Goal: Information Seeking & Learning: Learn about a topic

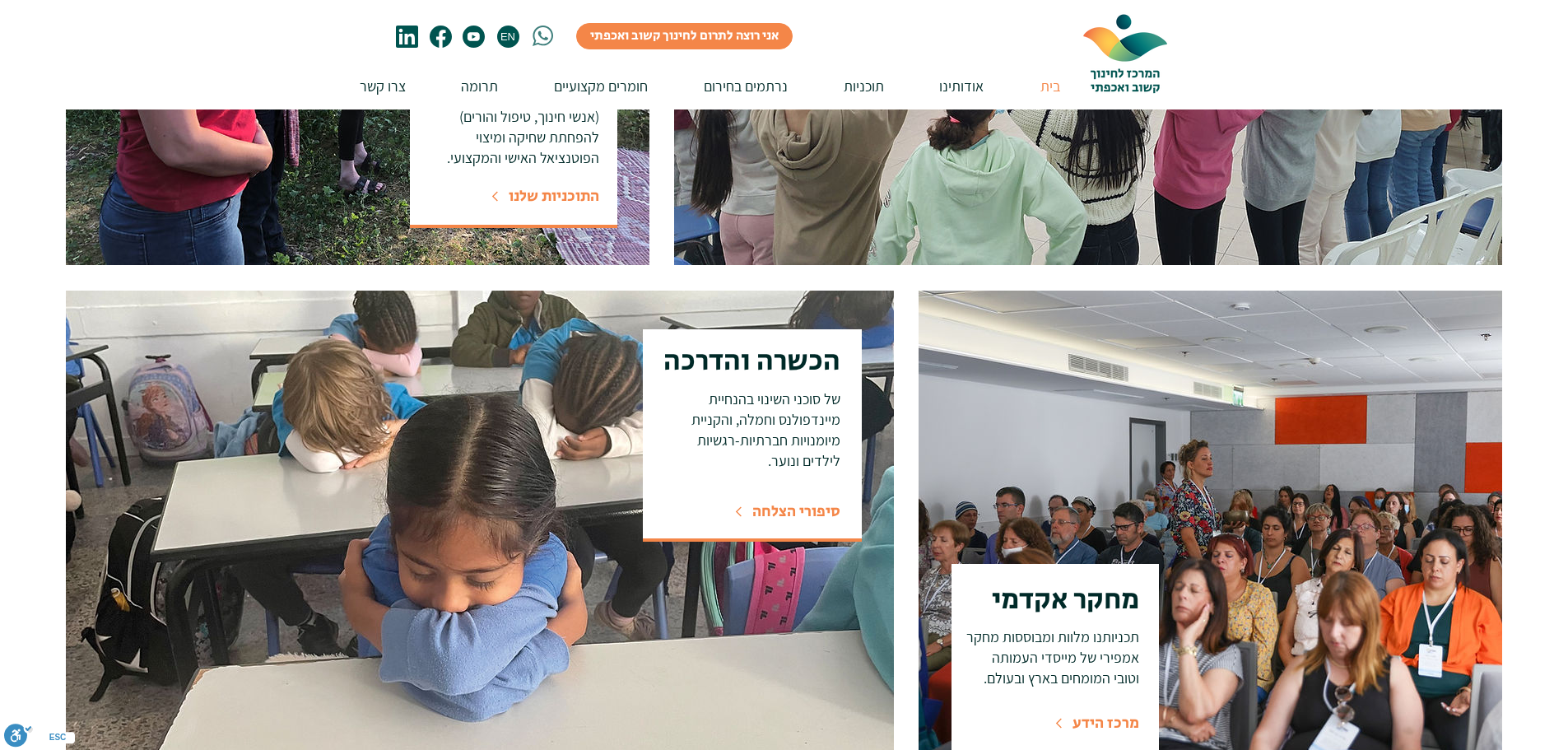
scroll to position [906, 0]
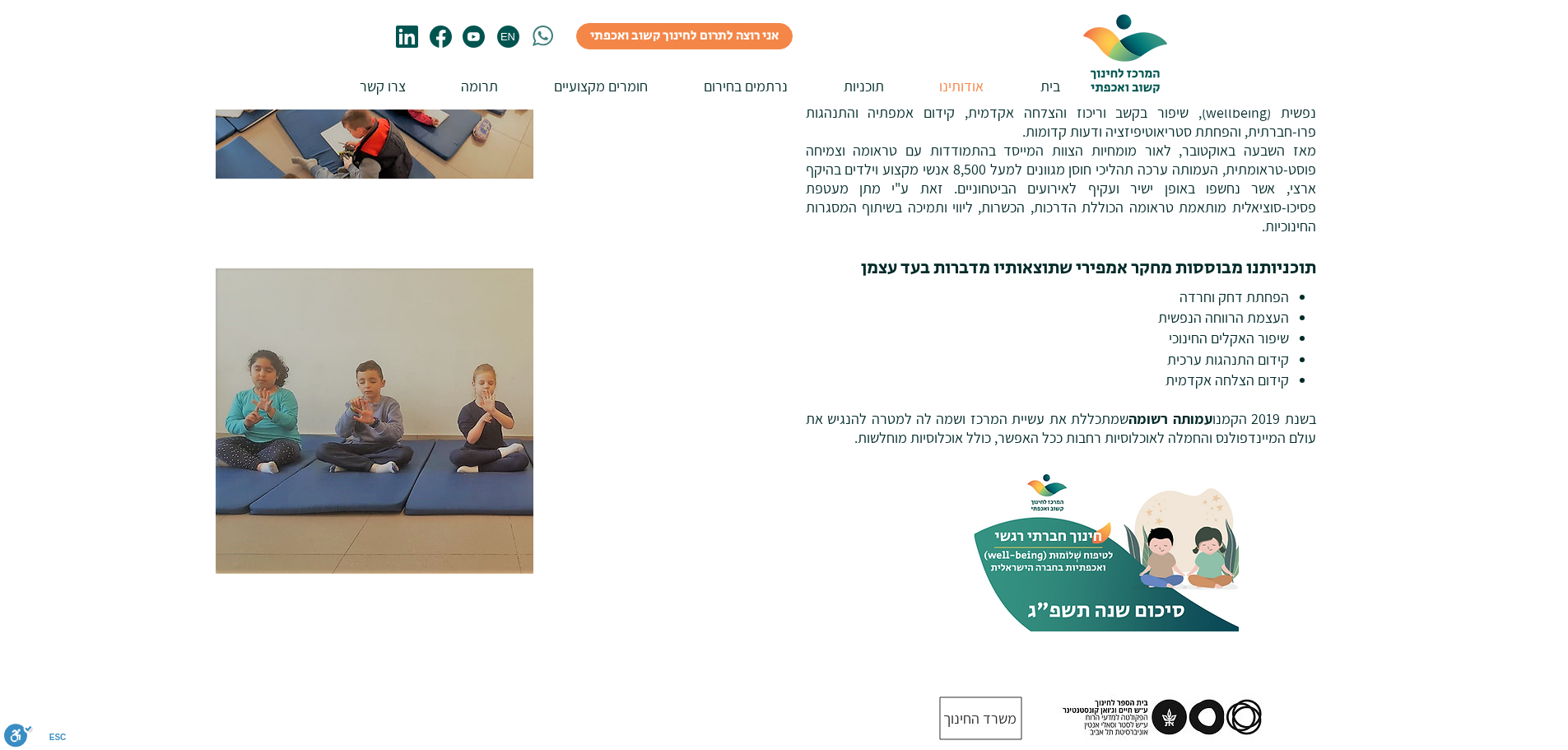
scroll to position [906, 0]
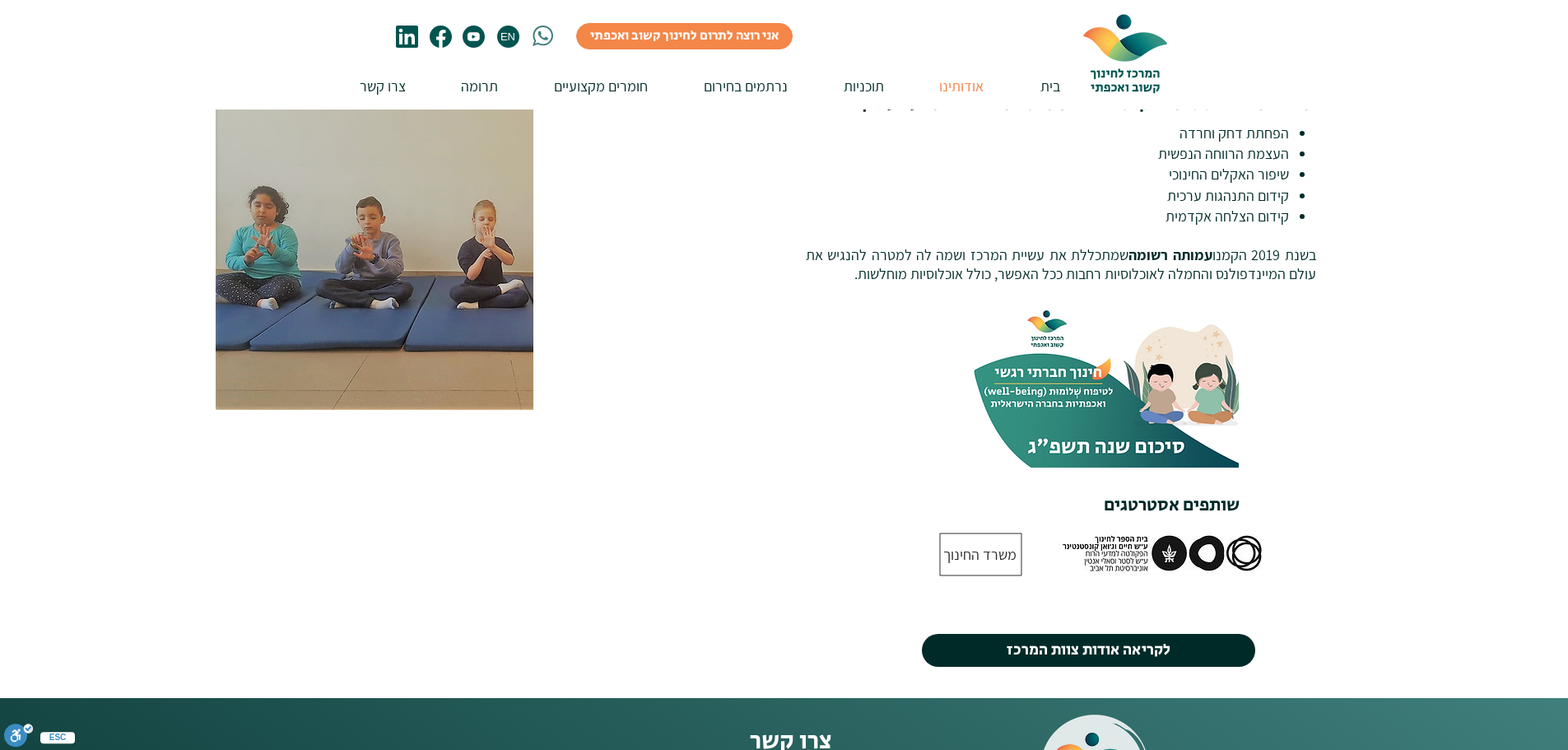
click at [1020, 640] on span "לקריאה אודות צוות המרכז" at bounding box center [1088, 651] width 163 height 22
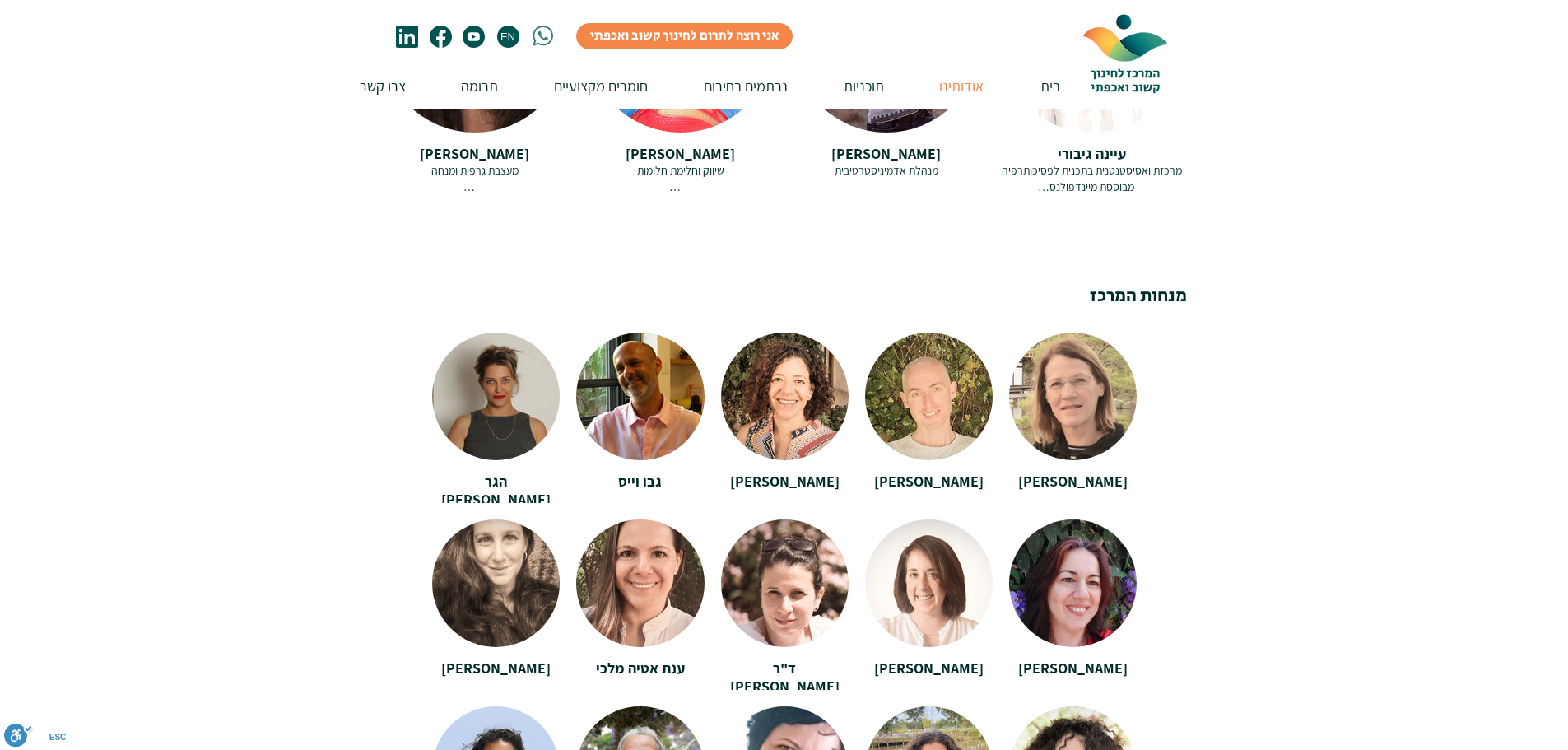
scroll to position [2717, 0]
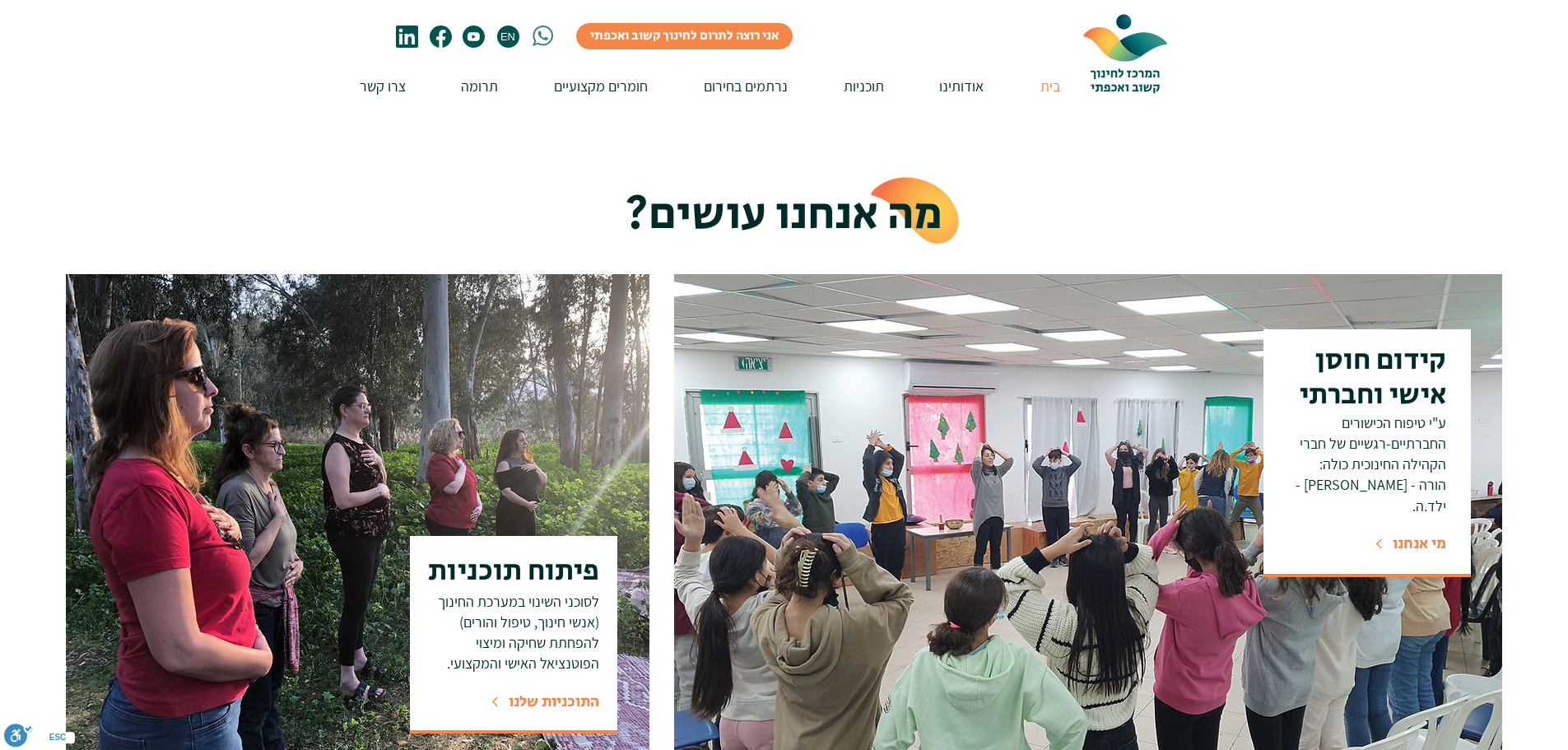
click at [1418, 533] on span "מי אנחנו" at bounding box center [1419, 544] width 53 height 22
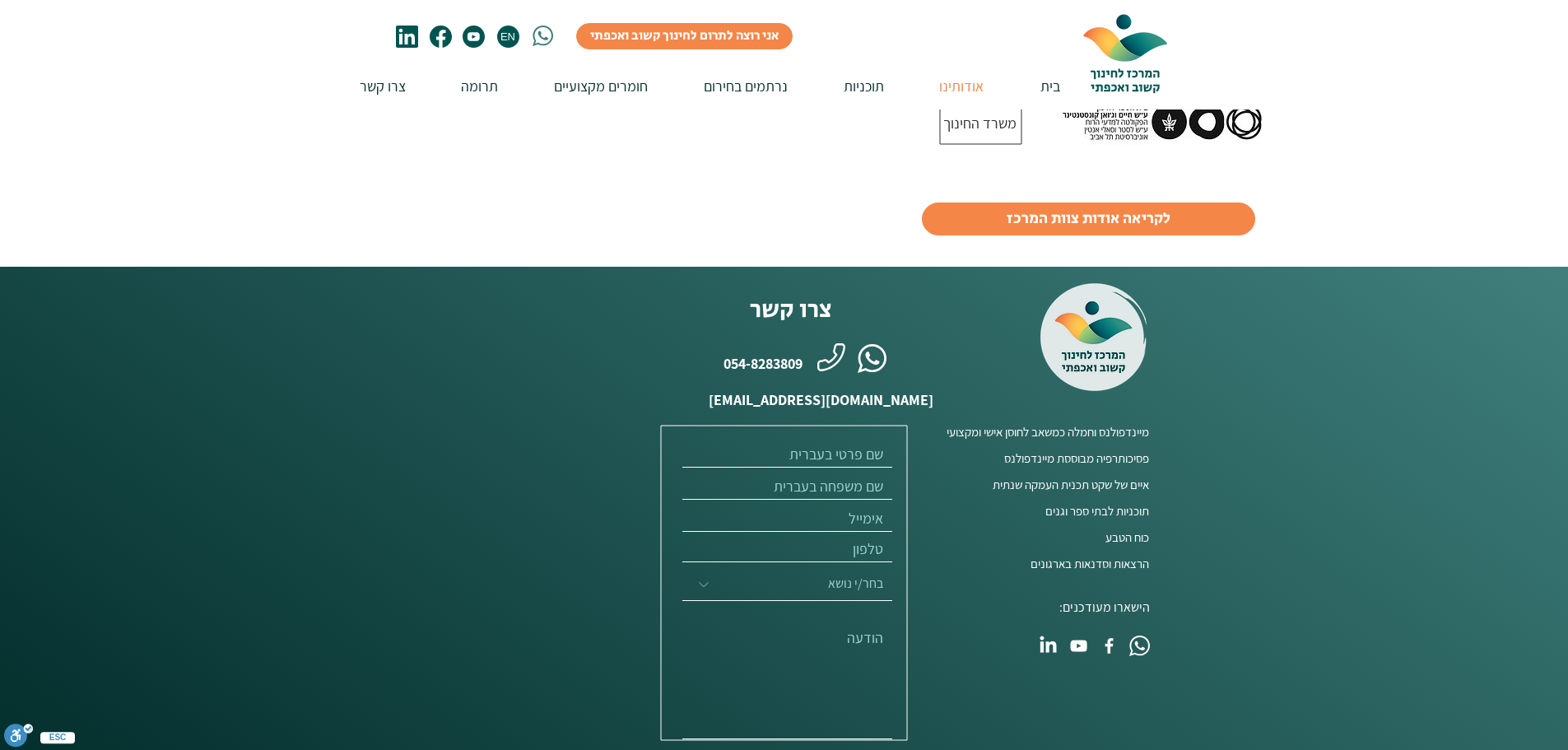
scroll to position [1392, 0]
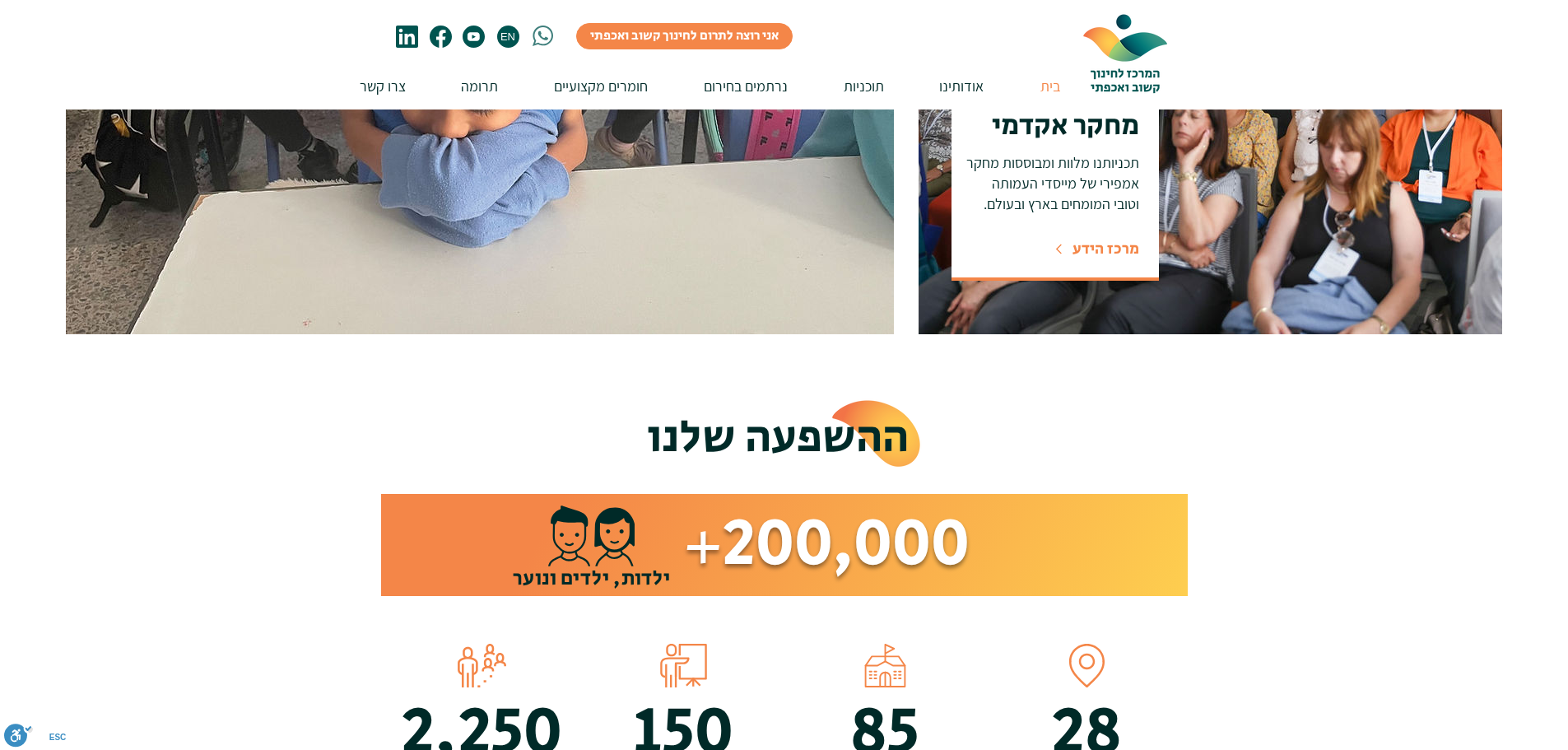
scroll to position [412, 0]
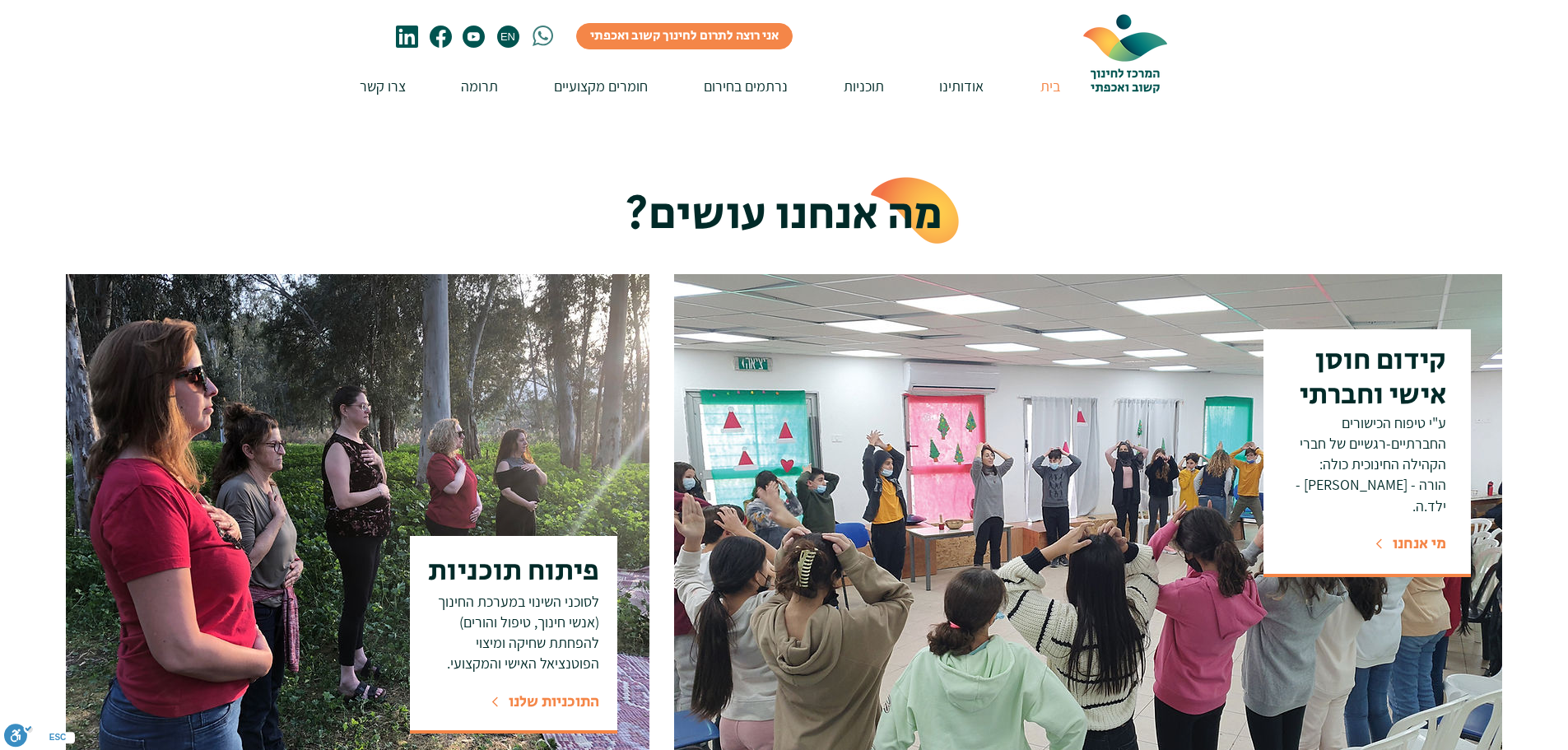
click at [551, 703] on span "התוכניות שלנו" at bounding box center [553, 702] width 91 height 22
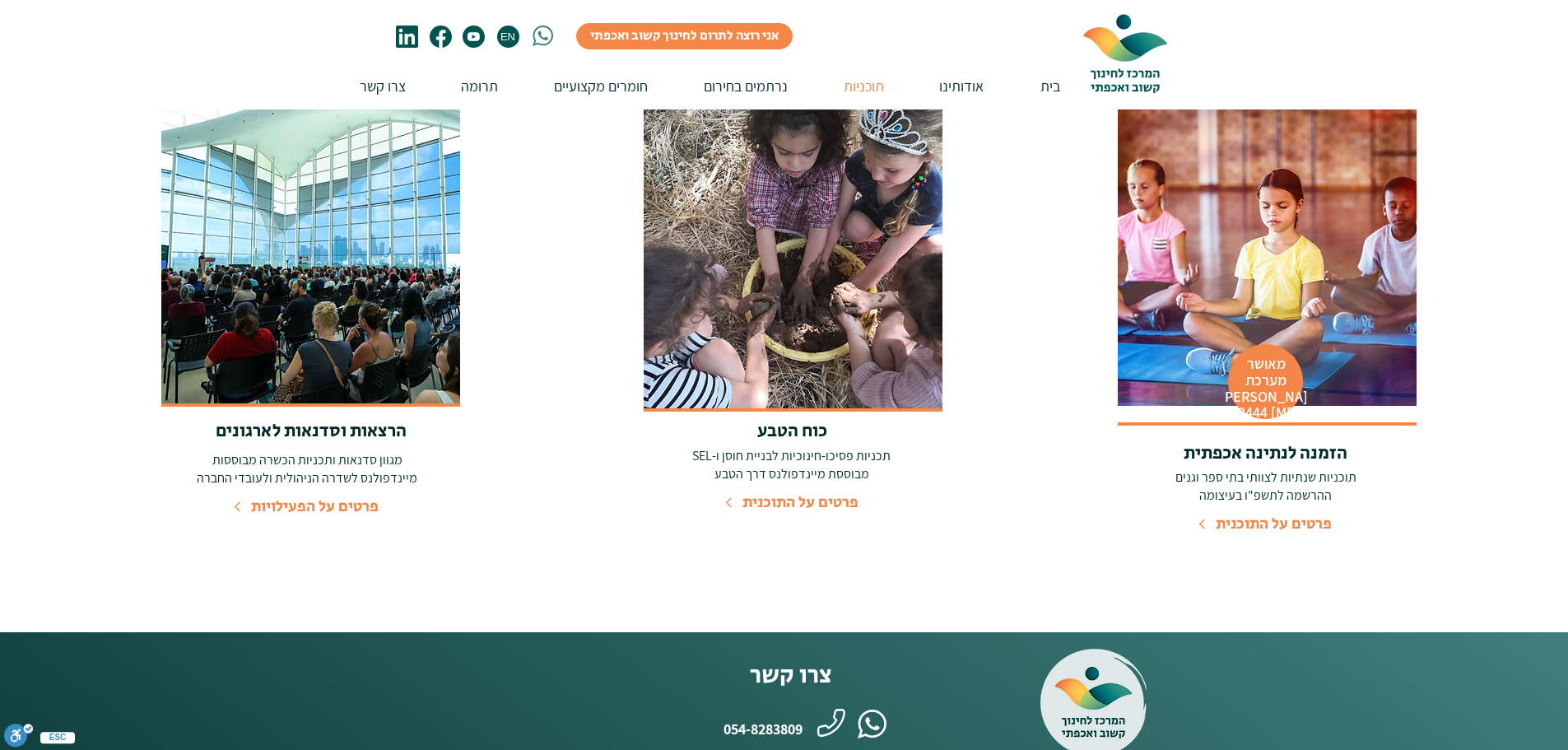
scroll to position [824, 0]
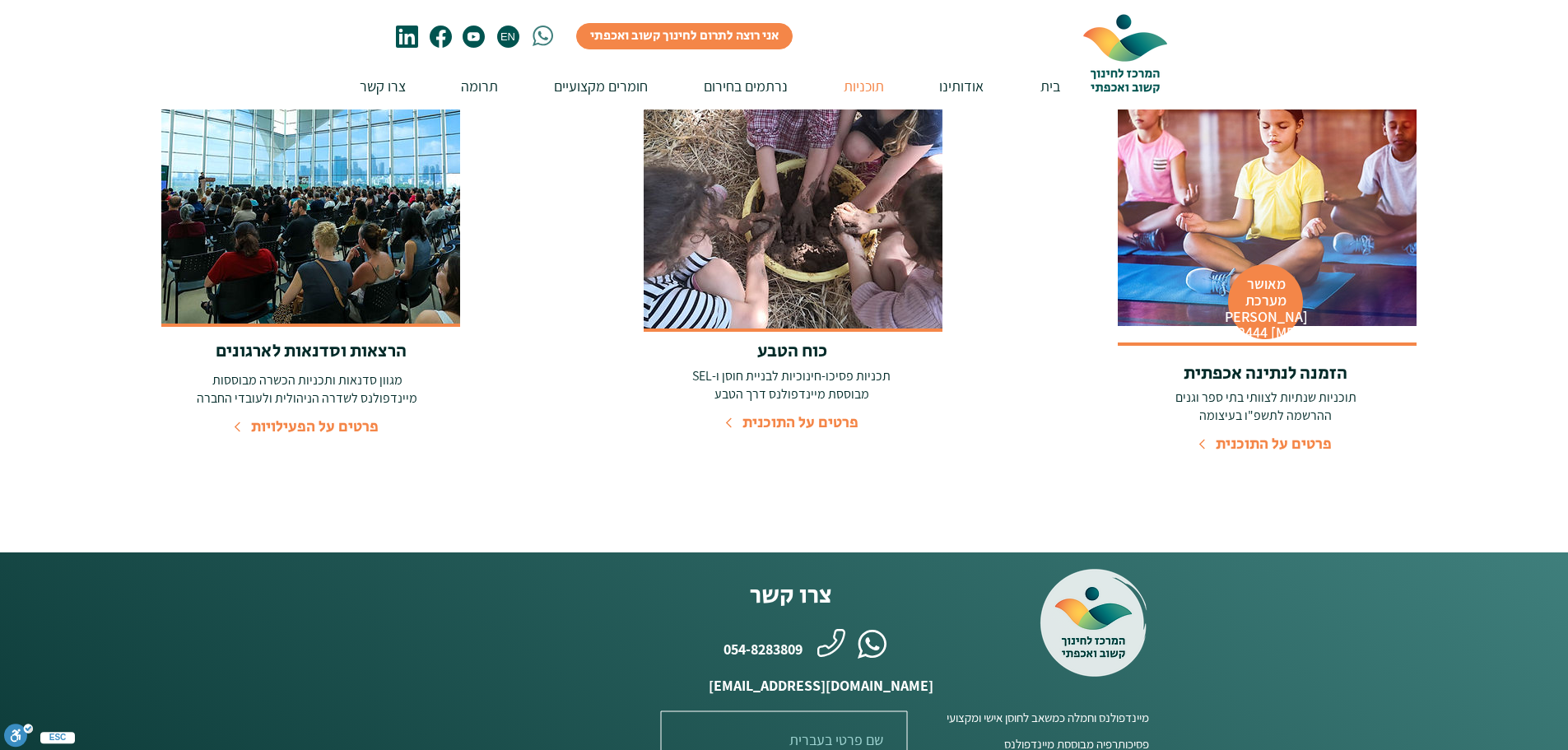
click at [1238, 433] on span "פרטים על התוכנית" at bounding box center [1273, 444] width 116 height 22
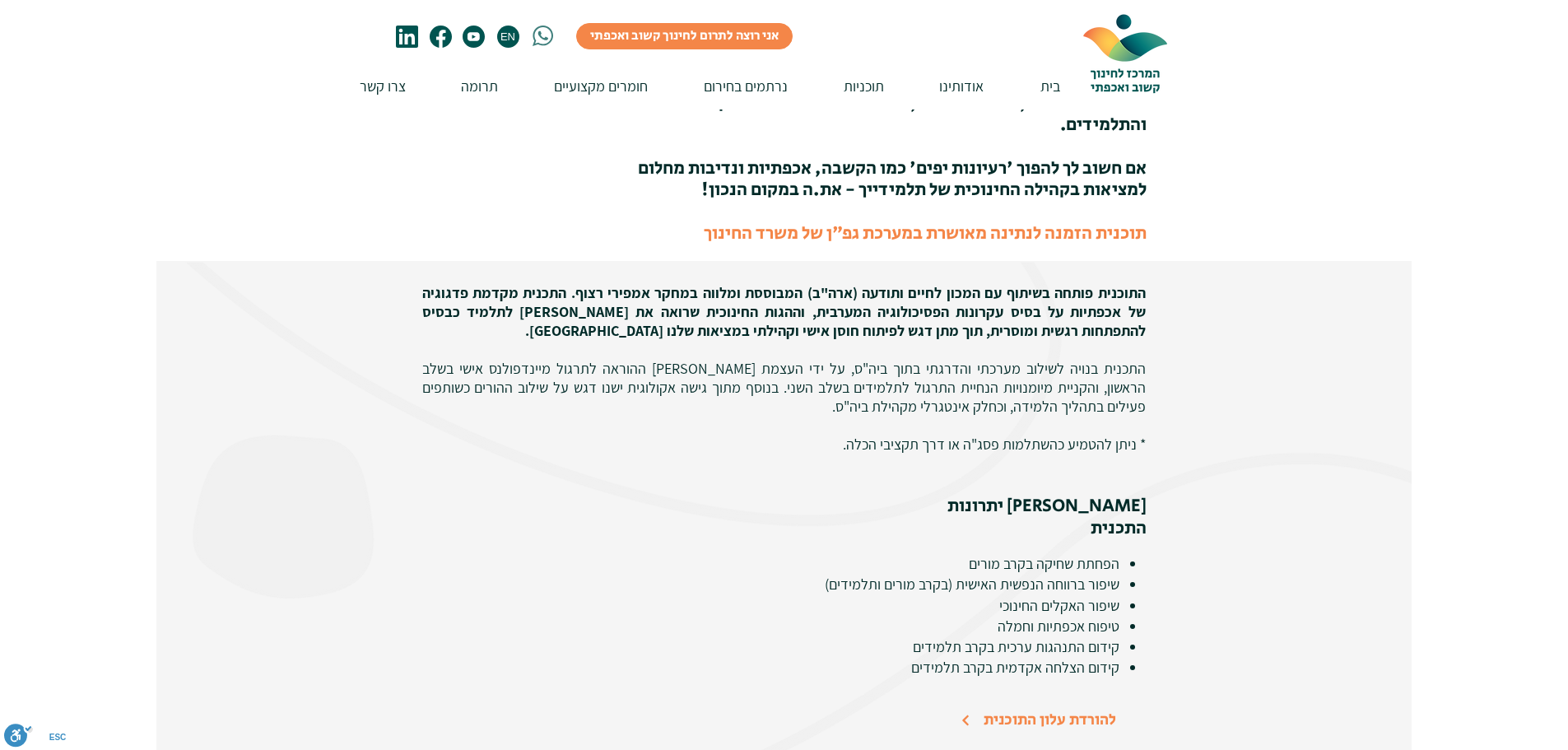
scroll to position [576, 0]
